Goal: Transaction & Acquisition: Purchase product/service

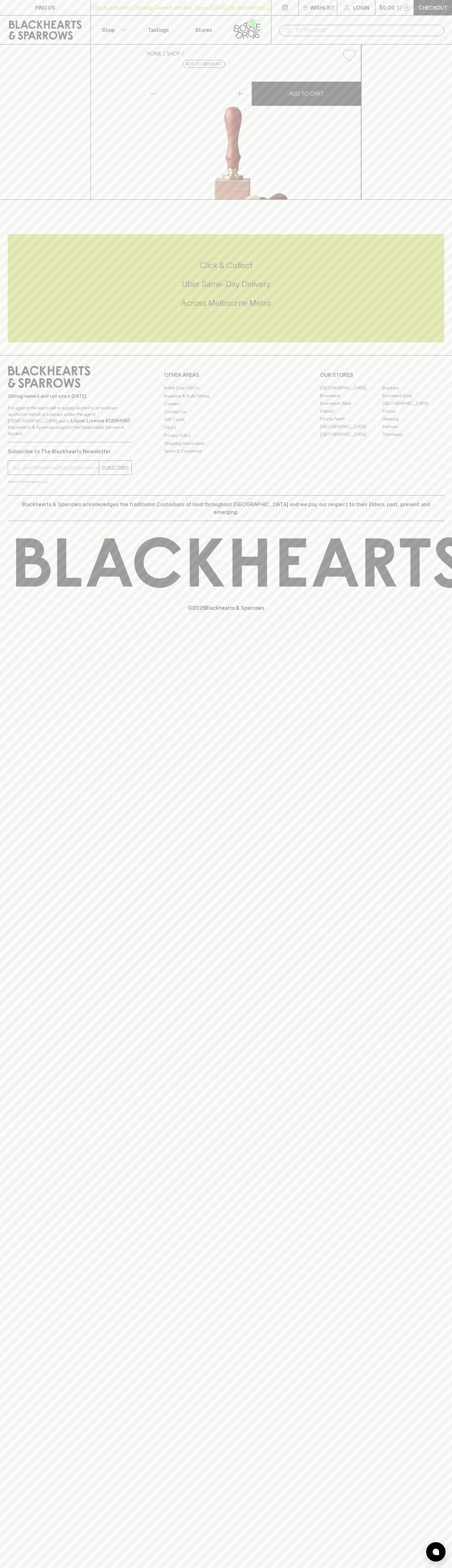
click at [29, 24] on icon at bounding box center [45, 30] width 72 height 19
click at [190, 1567] on html "FIND US | No Bad Bottles | Sibling Owned and Run Since 2006 | No Bad Bottles | …" at bounding box center [226, 784] width 452 height 1568
